Goal: Communication & Community: Answer question/provide support

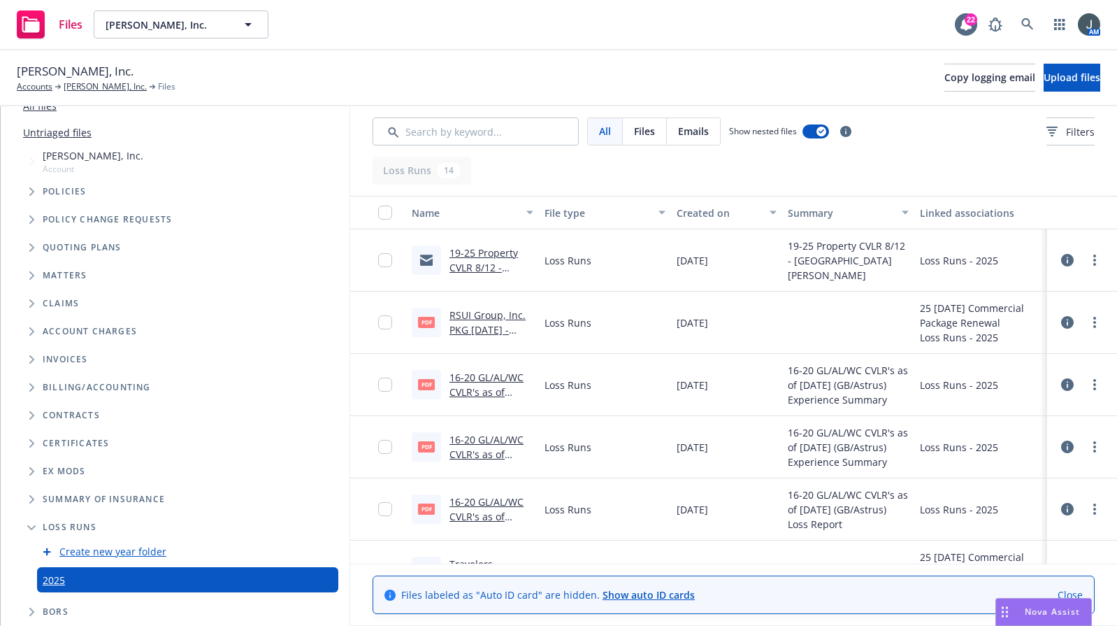
scroll to position [66, 0]
click at [1021, 610] on div "Nova Assist" at bounding box center [1053, 611] width 78 height 12
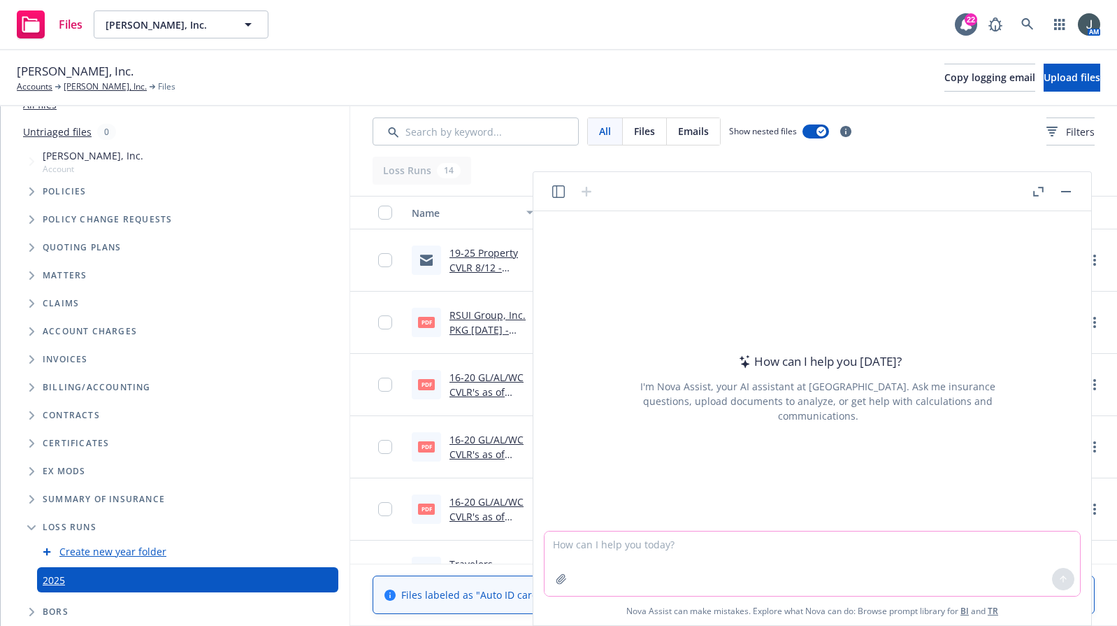
click at [633, 549] on textarea at bounding box center [812, 563] width 535 height 64
paste textarea "[PERSON_NAME] meets the requirements per the attached. Please let us know if yo…"
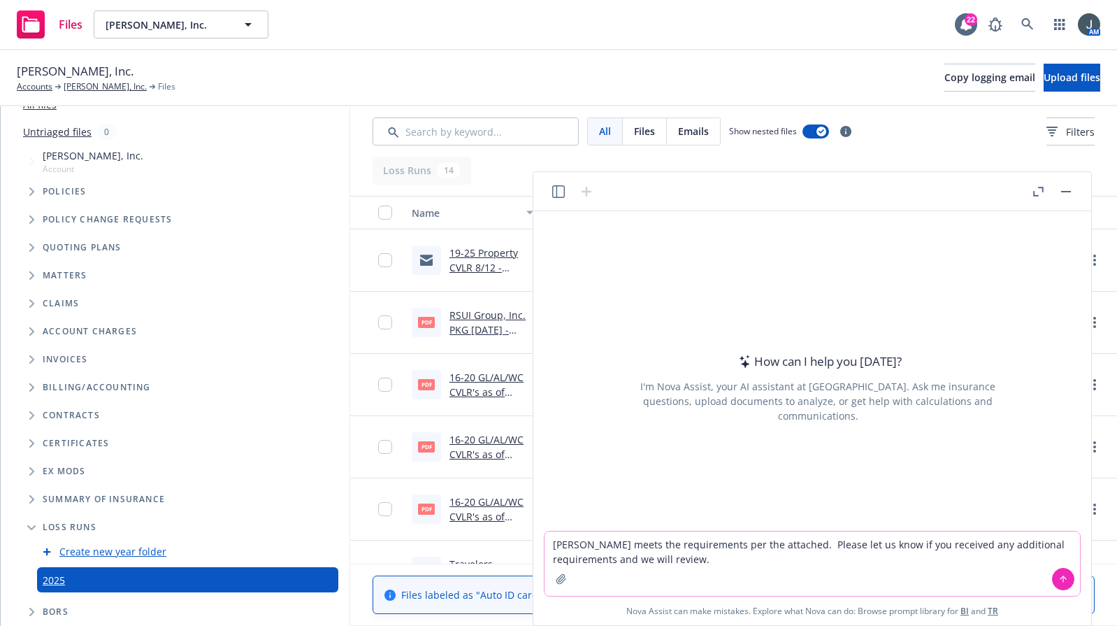
type textarea "[PERSON_NAME] meets the requirements per the attached. Please let us know if yo…"
click at [1063, 574] on icon at bounding box center [1063, 579] width 10 height 10
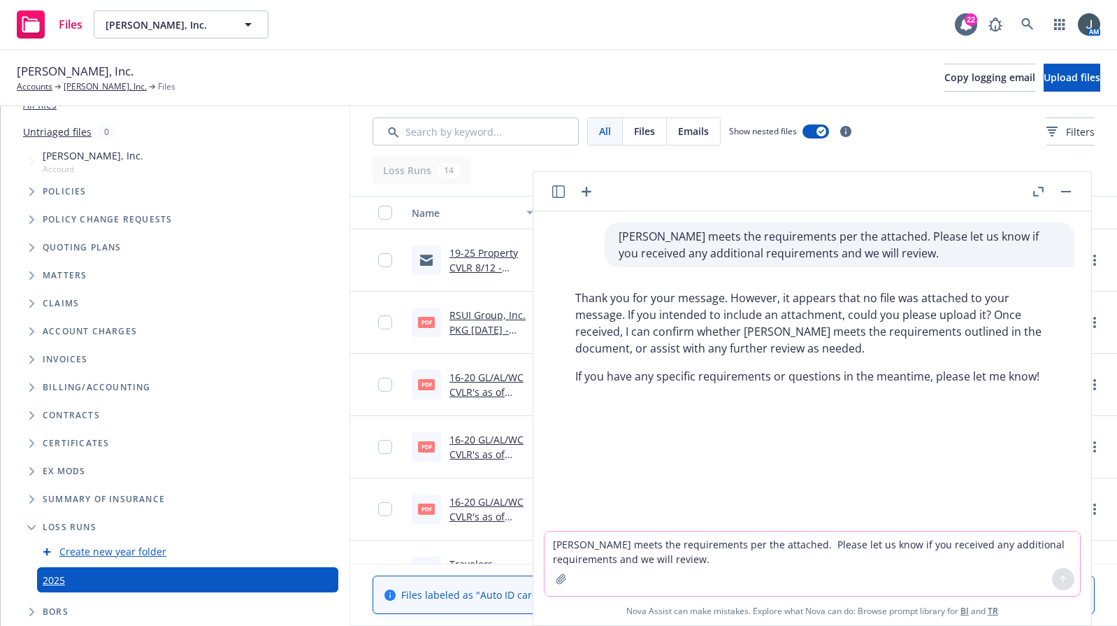
click at [641, 554] on textarea "[PERSON_NAME] meets the requirements per the attached. Please let us know if yo…" at bounding box center [812, 563] width 535 height 64
click at [612, 550] on textarea "[PERSON_NAME] meets the requirements per the attached. Please let us know if yo…" at bounding box center [812, 563] width 535 height 64
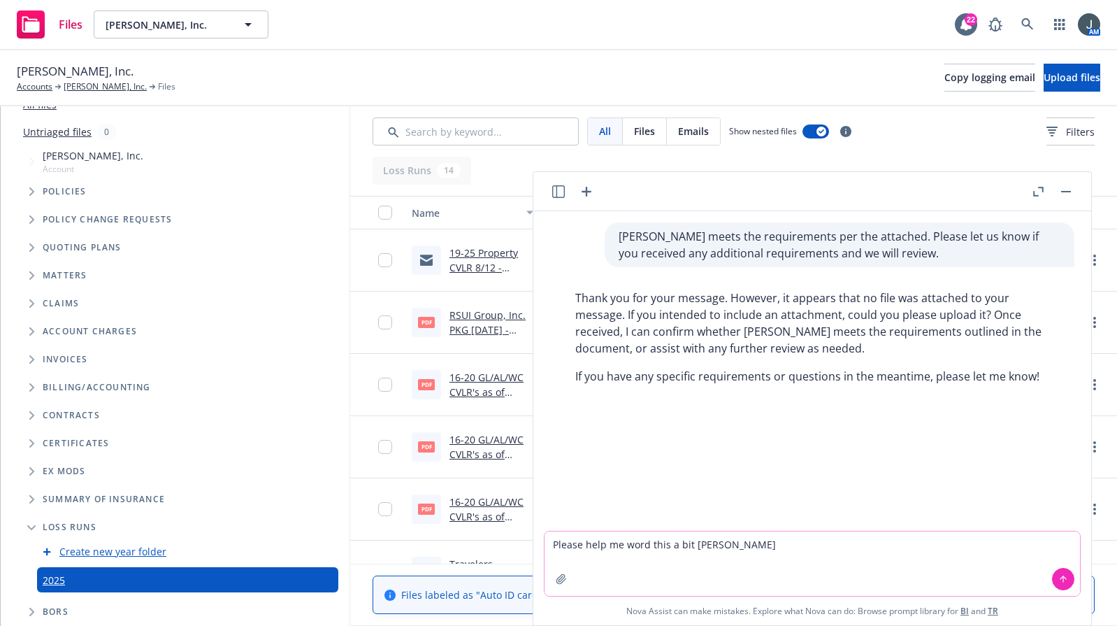
type textarea "Please help me word this a bit better"
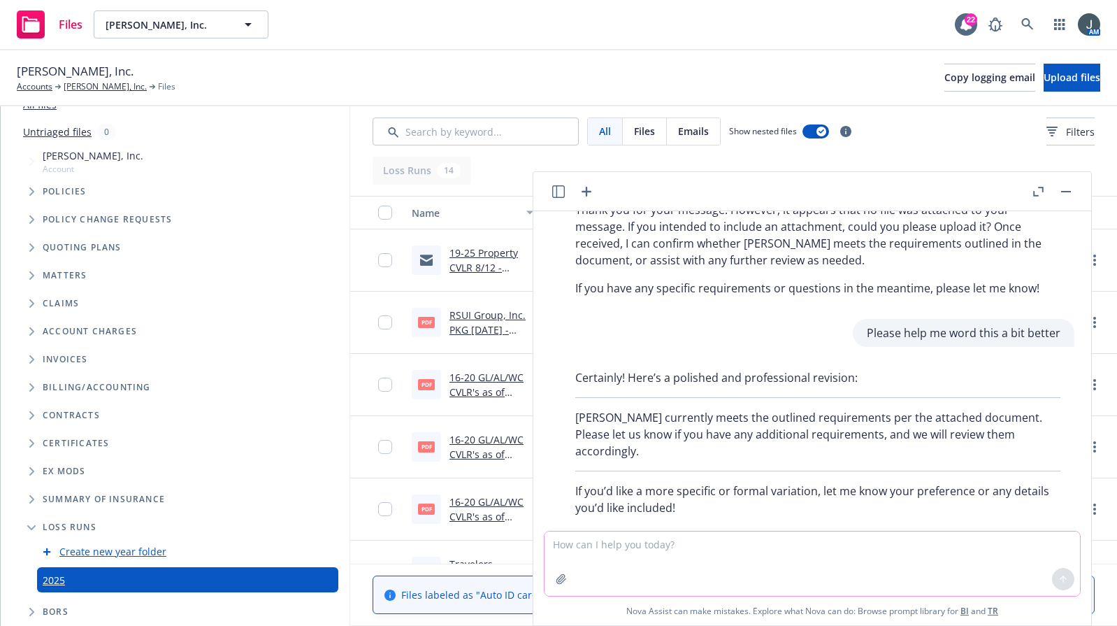
scroll to position [96, 0]
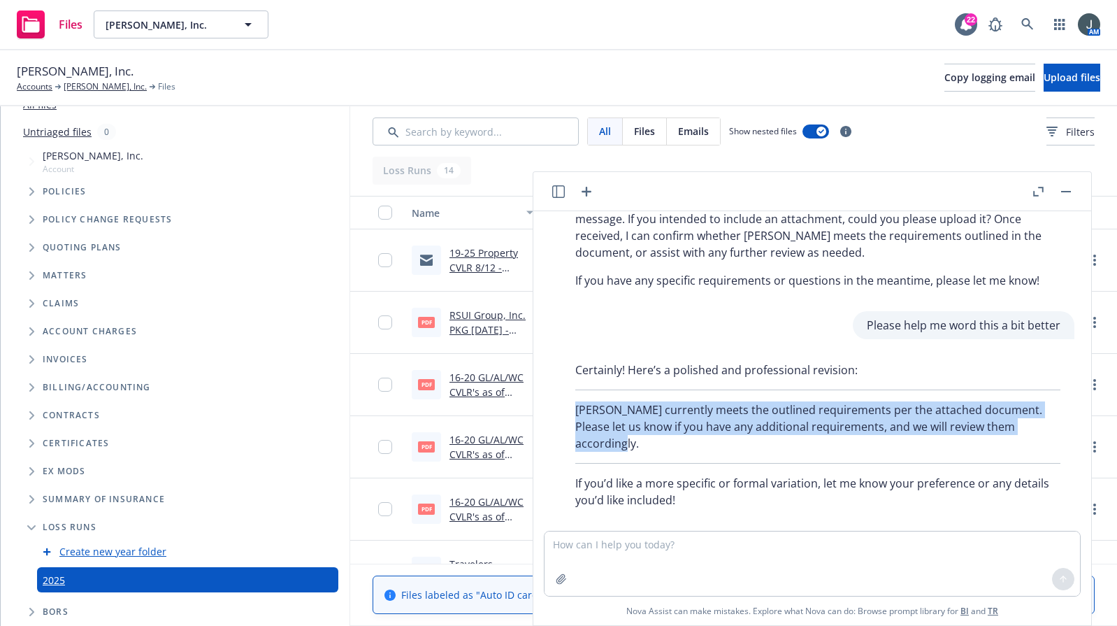
drag, startPoint x: 1040, startPoint y: 428, endPoint x: 542, endPoint y: 408, distance: 498.8
click at [542, 408] on div "[PERSON_NAME] meets the requirements per the attached. Please let us know if yo…" at bounding box center [812, 370] width 547 height 319
copy p "[PERSON_NAME] currently meets the outlined requirements per the attached docume…"
